Goal: Task Accomplishment & Management: Understand process/instructions

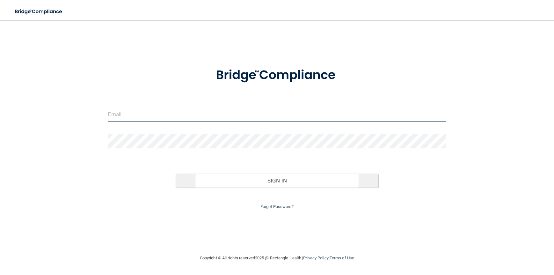
type input "[EMAIL_ADDRESS][DOMAIN_NAME]"
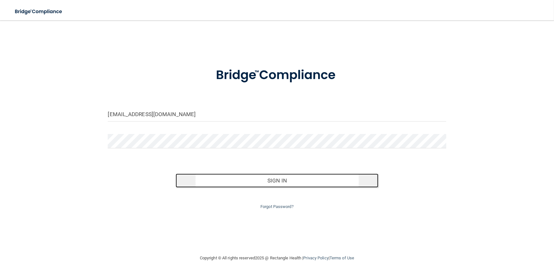
drag, startPoint x: 275, startPoint y: 181, endPoint x: 271, endPoint y: 180, distance: 3.2
click at [272, 180] on button "Sign In" at bounding box center [277, 180] width 203 height 14
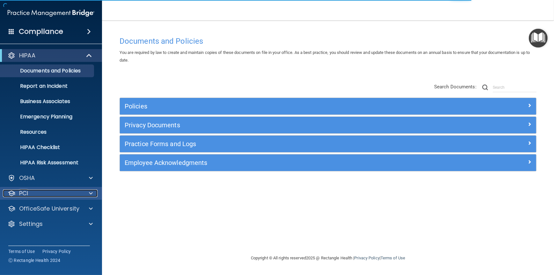
click at [58, 193] on div "PCI" at bounding box center [42, 193] width 79 height 8
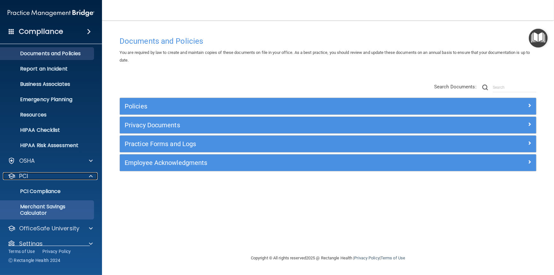
scroll to position [26, 0]
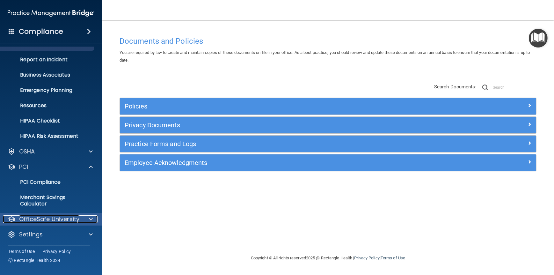
click at [60, 217] on p "OfficeSafe University" at bounding box center [49, 219] width 60 height 8
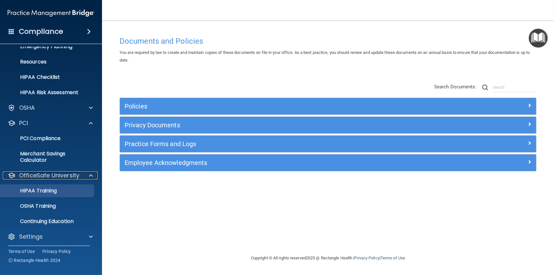
scroll to position [72, 0]
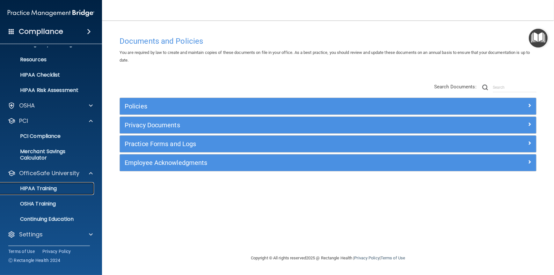
click at [51, 186] on p "HIPAA Training" at bounding box center [30, 188] width 53 height 6
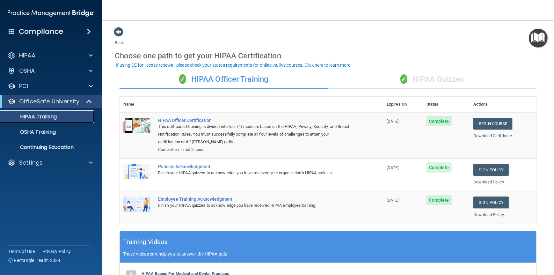
scroll to position [32, 0]
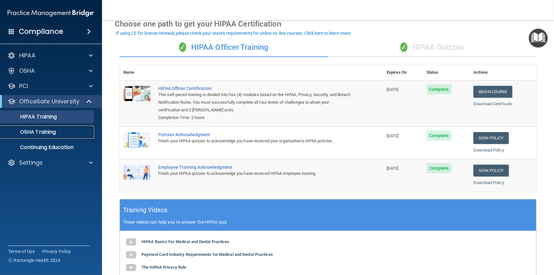
click at [55, 131] on p "OSHA Training" at bounding box center [30, 132] width 52 height 6
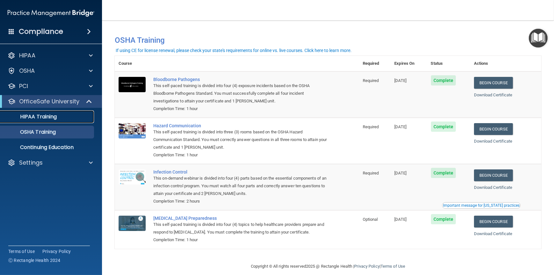
click at [44, 116] on p "HIPAA Training" at bounding box center [30, 116] width 53 height 6
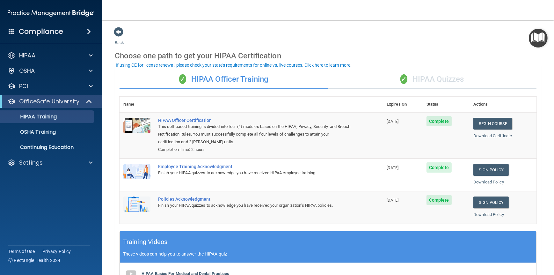
click at [438, 78] on div "✓ HIPAA Quizzes" at bounding box center [432, 79] width 208 height 19
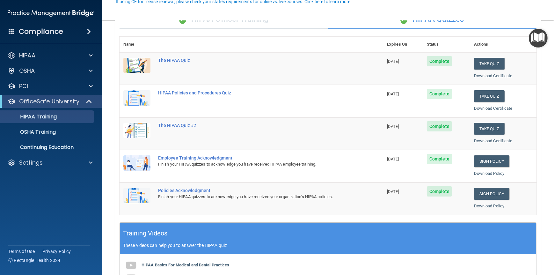
scroll to position [64, 0]
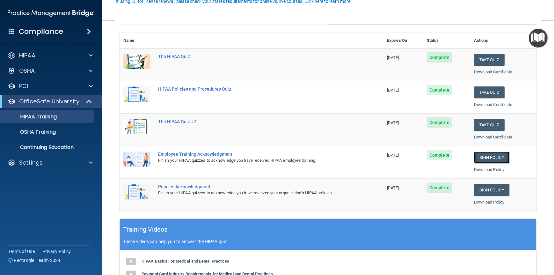
click at [493, 158] on link "Sign Policy" at bounding box center [491, 157] width 35 height 12
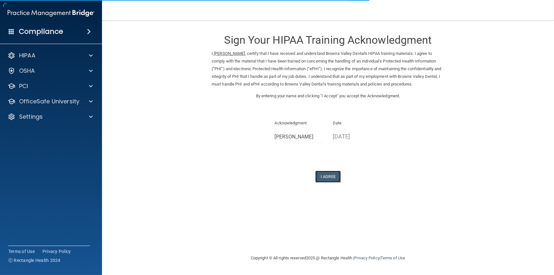
click at [326, 177] on button "I Agree" at bounding box center [327, 176] width 25 height 12
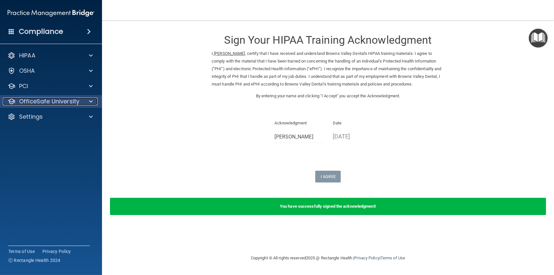
click at [89, 101] on span at bounding box center [91, 102] width 4 height 8
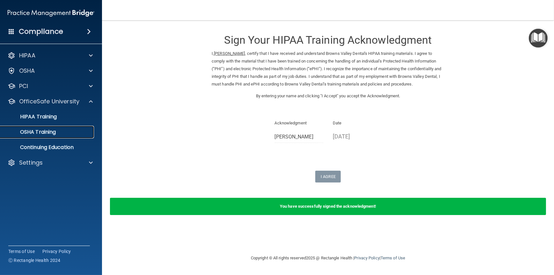
click at [61, 135] on link "OSHA Training" at bounding box center [44, 132] width 100 height 13
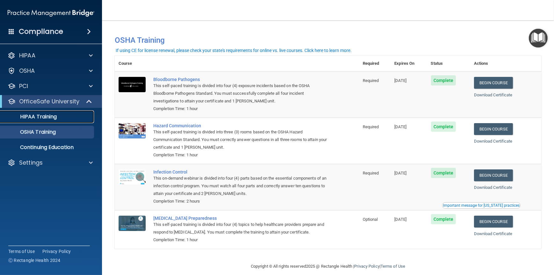
click at [47, 116] on p "HIPAA Training" at bounding box center [30, 116] width 53 height 6
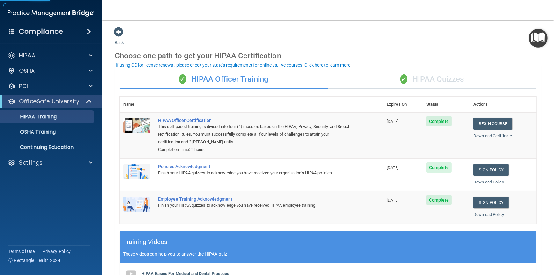
click at [440, 77] on div "✓ HIPAA Quizzes" at bounding box center [432, 79] width 208 height 19
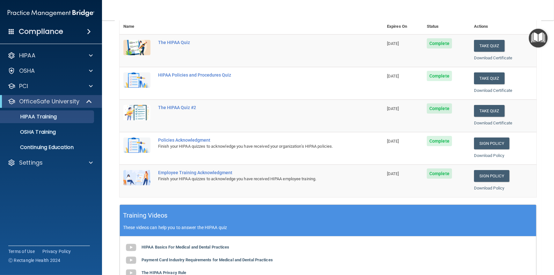
scroll to position [96, 0]
